Goal: Find specific page/section: Find specific page/section

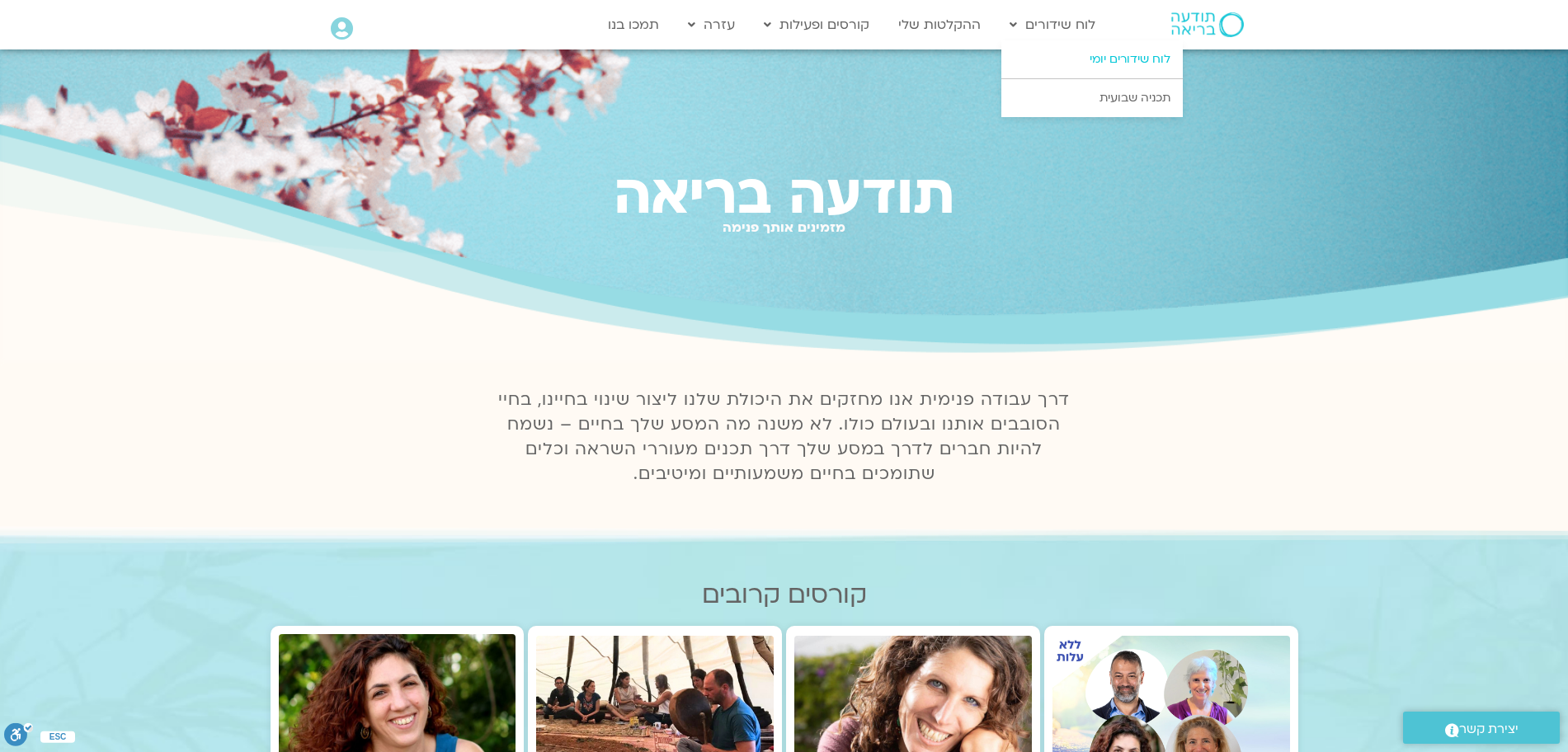
click at [1120, 60] on link "לוח שידורים יומי" at bounding box center [1092, 59] width 182 height 38
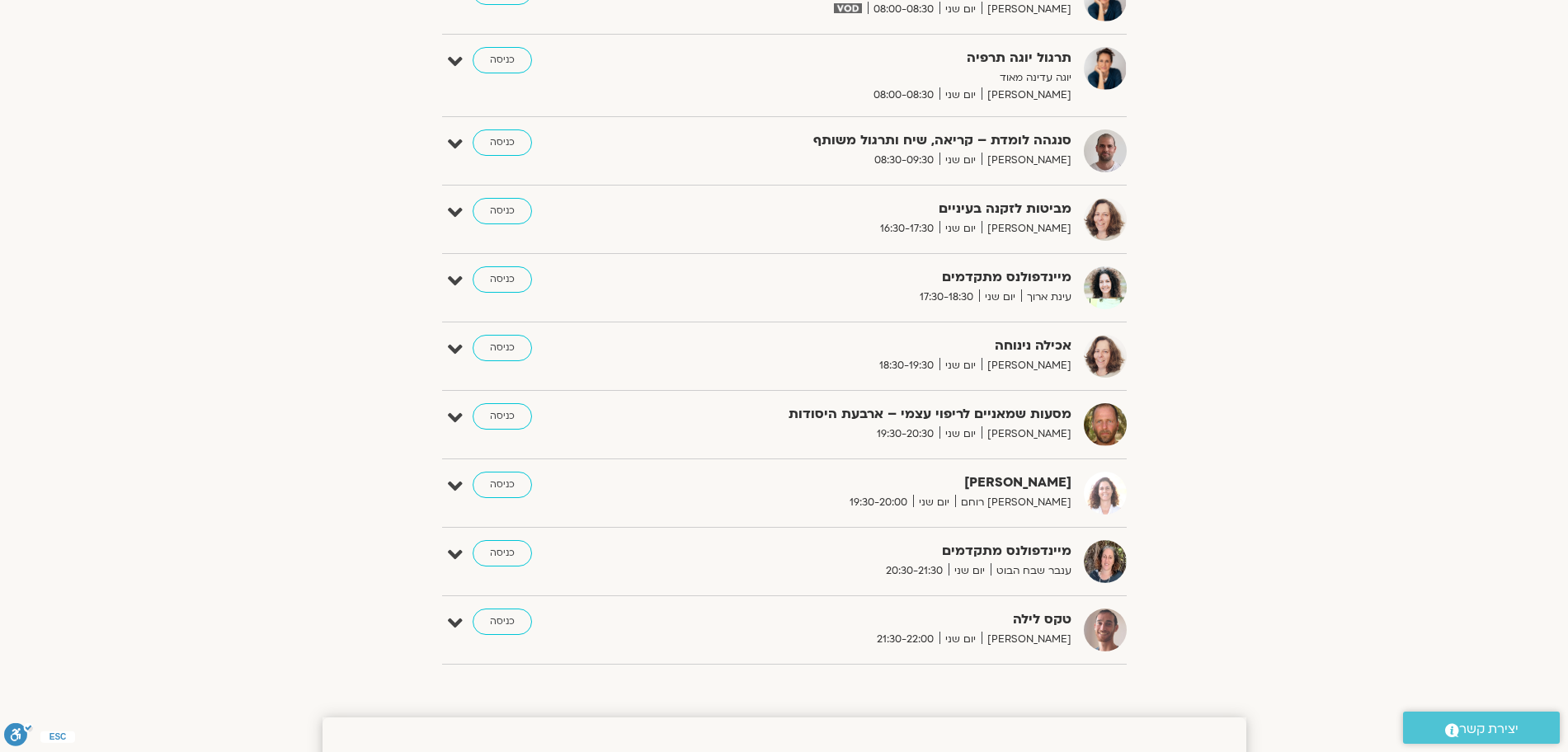
scroll to position [721, 0]
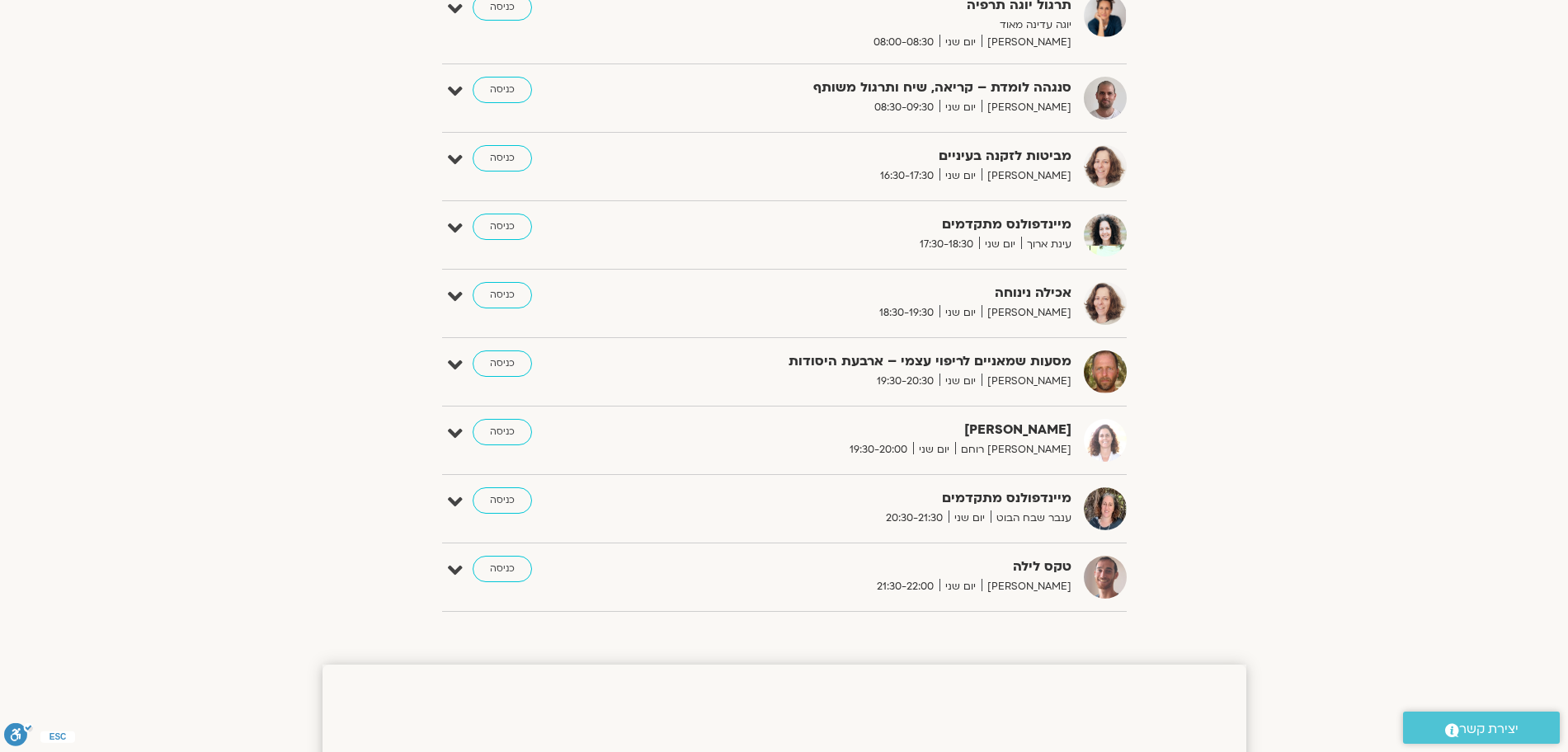
click at [1417, 392] on section "הצג רק הרצאות להם יש [PERSON_NAME] גישה [DATE] - [DATE] השבוע להציג אירועים שפת…" at bounding box center [784, 0] width 1568 height 1263
click at [497, 425] on link "כניסה" at bounding box center [502, 431] width 60 height 26
